Goal: Task Accomplishment & Management: Manage account settings

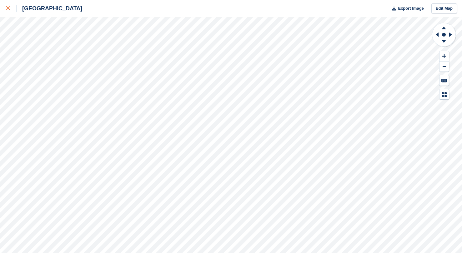
click at [7, 3] on link at bounding box center [8, 8] width 17 height 17
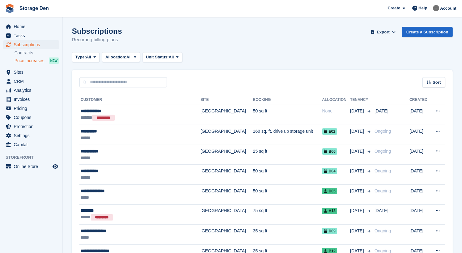
click at [35, 60] on span "Price increases" at bounding box center [29, 61] width 30 height 6
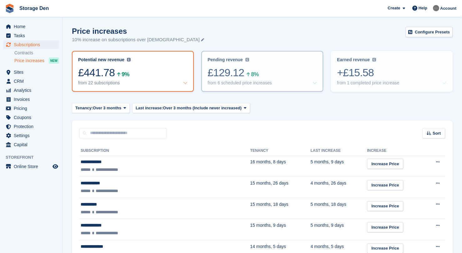
click at [274, 74] on div "£129.12 8%" at bounding box center [261, 72] width 109 height 13
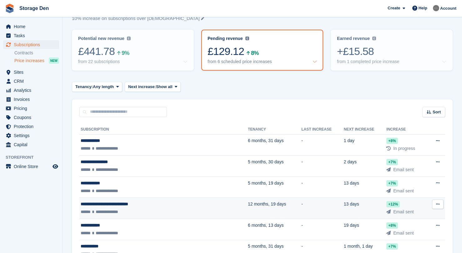
scroll to position [62, 0]
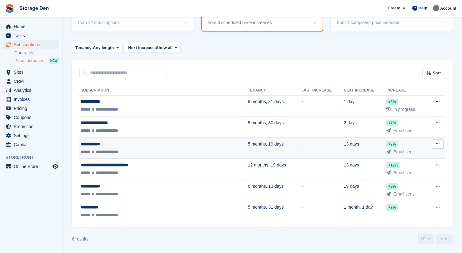
click at [175, 149] on div "**********" at bounding box center [140, 152] width 119 height 7
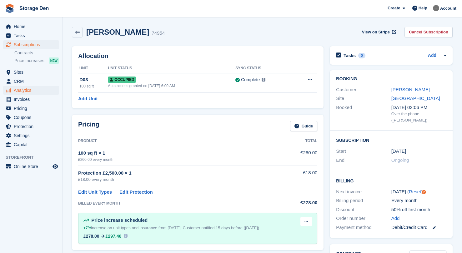
click at [38, 92] on span "Analytics" at bounding box center [32, 90] width 37 height 9
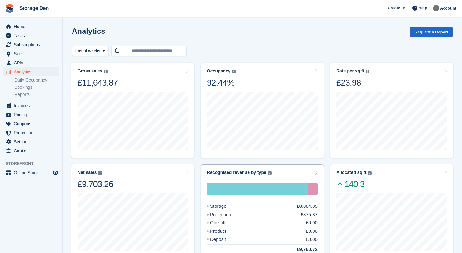
click at [280, 178] on div "Storage £8,884.85 Protection £875.87 One-off £0.00 Product £0.00 Deposit £0.00 …" at bounding box center [262, 214] width 111 height 79
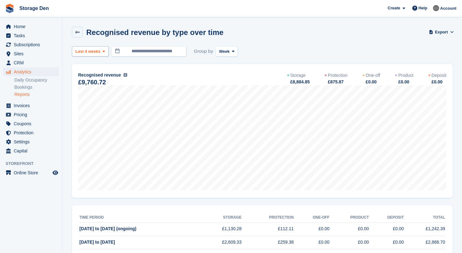
click at [93, 51] on span "Last 4 weeks" at bounding box center [87, 51] width 25 height 6
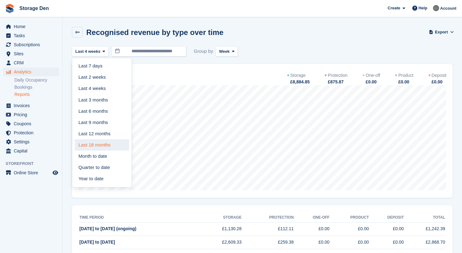
click at [104, 143] on link "Last 18 months" at bounding box center [102, 144] width 54 height 11
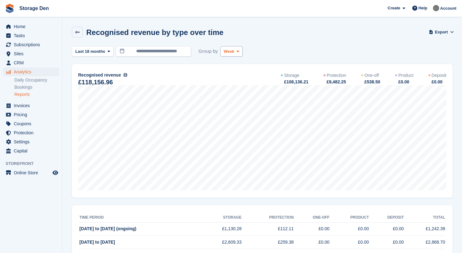
click at [225, 54] on span "Week" at bounding box center [229, 51] width 11 height 6
click at [233, 86] on link "Month" at bounding box center [250, 88] width 54 height 11
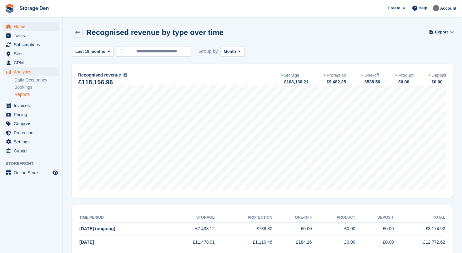
click at [33, 26] on span "Home" at bounding box center [32, 26] width 37 height 9
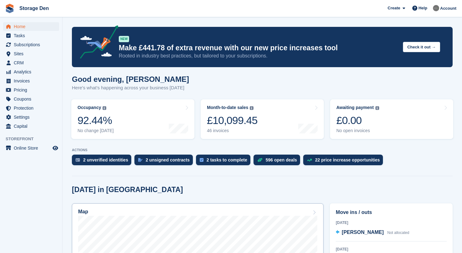
scroll to position [161, 0]
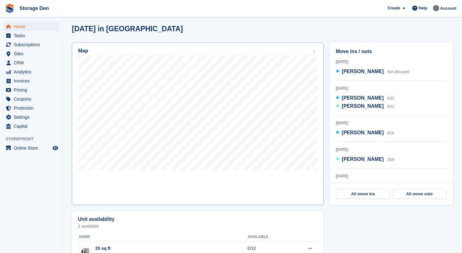
click at [210, 184] on link "Map" at bounding box center [198, 123] width 252 height 162
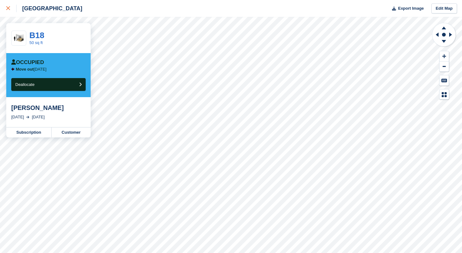
click at [9, 12] on link at bounding box center [8, 8] width 17 height 17
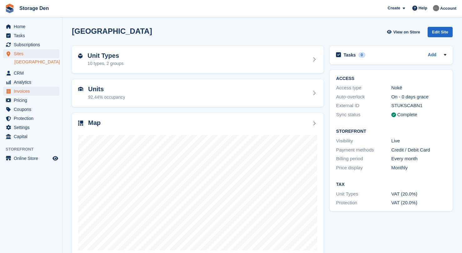
click at [40, 91] on span "Invoices" at bounding box center [32, 91] width 37 height 9
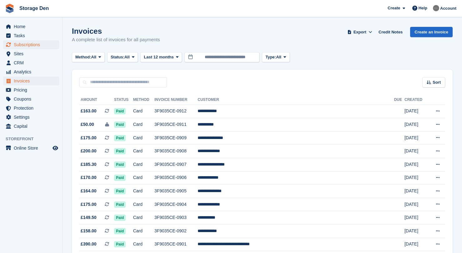
click at [26, 43] on span "Subscriptions" at bounding box center [32, 44] width 37 height 9
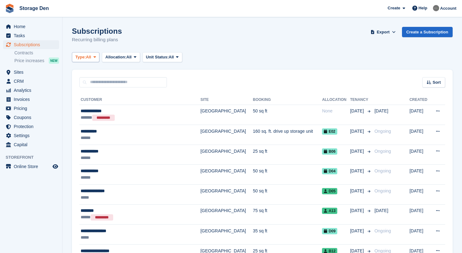
click at [96, 58] on icon at bounding box center [94, 57] width 2 height 4
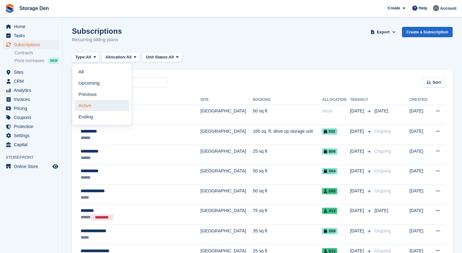
click at [99, 105] on link "Active" at bounding box center [102, 105] width 54 height 11
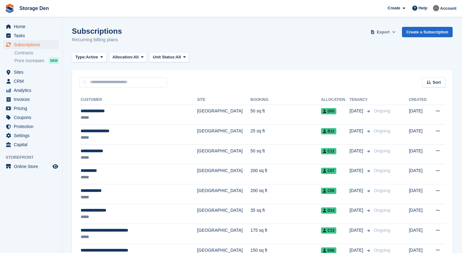
click at [385, 33] on span "Export" at bounding box center [383, 32] width 13 height 6
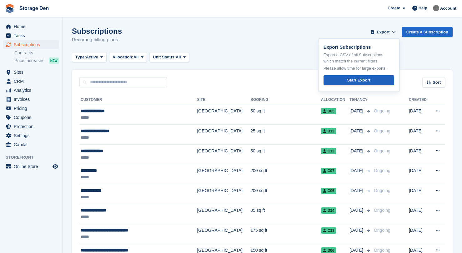
click at [362, 81] on div "Start Export" at bounding box center [358, 80] width 23 height 6
